Goal: Task Accomplishment & Management: Manage account settings

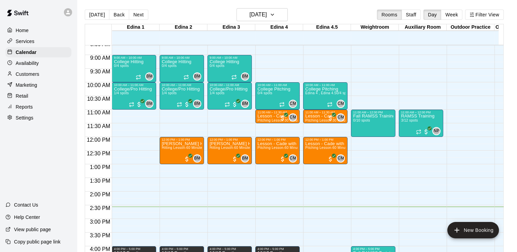
scroll to position [233, 0]
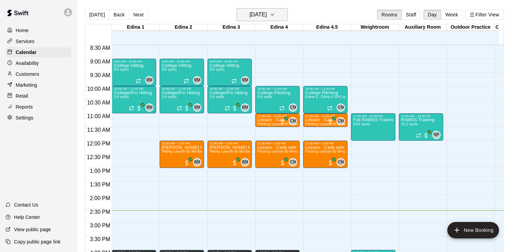
click at [274, 14] on icon "button" at bounding box center [272, 14] width 3 height 1
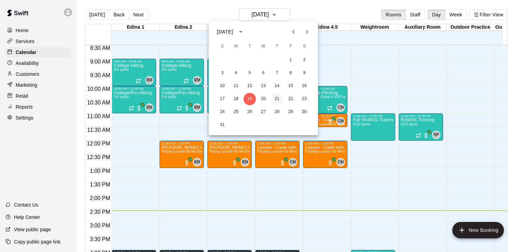
click at [277, 99] on button "21" at bounding box center [277, 99] width 12 height 12
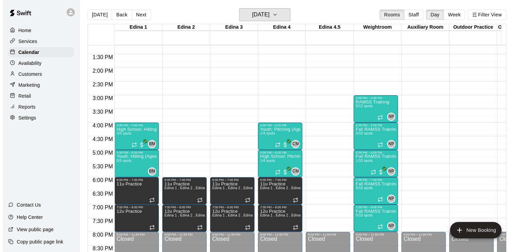
scroll to position [342, 0]
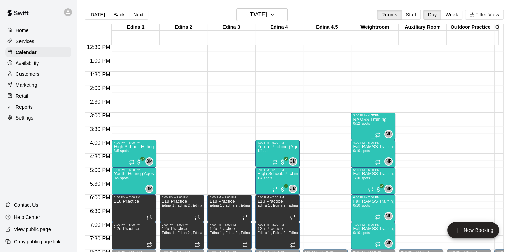
click at [377, 120] on p "RAMSS Training" at bounding box center [369, 120] width 33 height 0
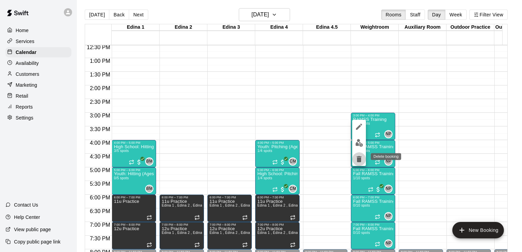
click at [359, 160] on icon "delete" at bounding box center [358, 159] width 5 height 6
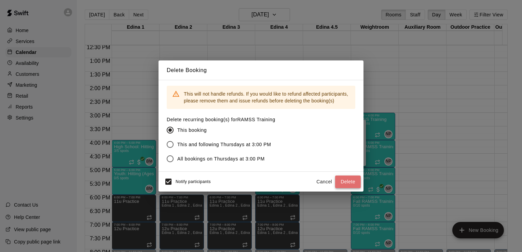
click at [350, 181] on button "Delete" at bounding box center [348, 182] width 26 height 13
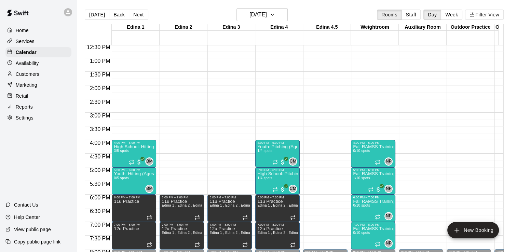
click at [354, 100] on div "12:00 AM – 8:00 AM Closed 10:00 AM – 11:00 AM Fall RAMSS Training 0/10 spots NP…" at bounding box center [373, 31] width 44 height 656
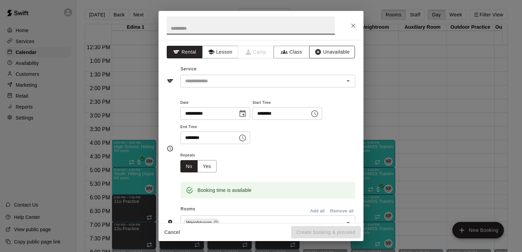
click at [332, 52] on button "Unavailable" at bounding box center [332, 52] width 46 height 13
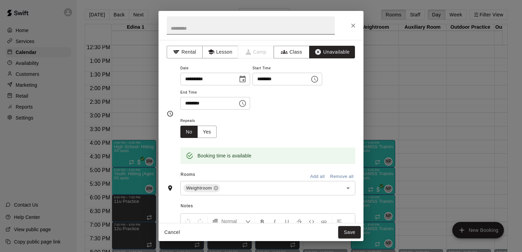
click at [206, 30] on input "text" at bounding box center [251, 25] width 168 height 18
type input "**********"
click at [247, 106] on icon "Choose time, selected time is 3:00 PM" at bounding box center [242, 103] width 8 height 8
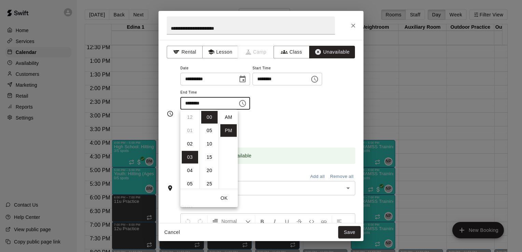
scroll to position [12, 0]
click at [190, 129] on li "04" at bounding box center [190, 131] width 16 height 13
type input "********"
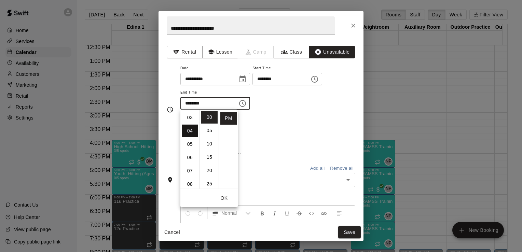
scroll to position [53, 0]
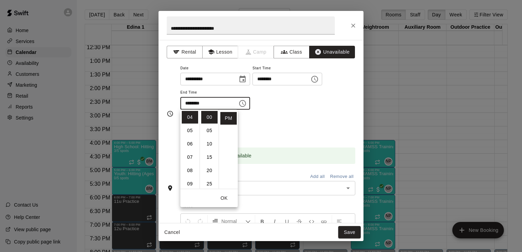
click at [314, 115] on div "**********" at bounding box center [267, 90] width 175 height 53
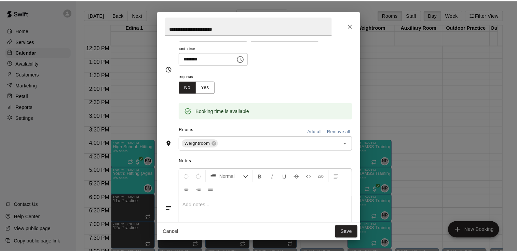
scroll to position [82, 0]
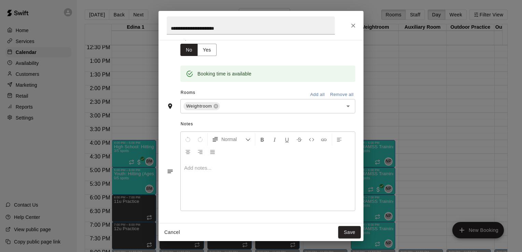
click at [202, 175] on div at bounding box center [268, 184] width 174 height 51
click at [349, 234] on button "Save" at bounding box center [349, 232] width 23 height 13
